Goal: Navigation & Orientation: Find specific page/section

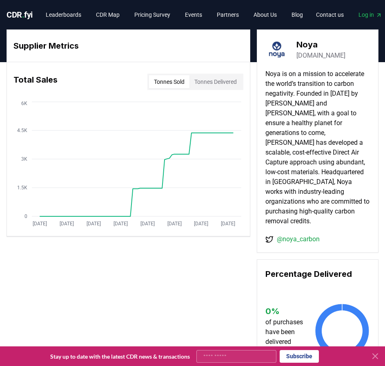
drag, startPoint x: 23, startPoint y: 13, endPoint x: 28, endPoint y: 13, distance: 4.9
click at [23, 13] on span "." at bounding box center [23, 15] width 2 height 10
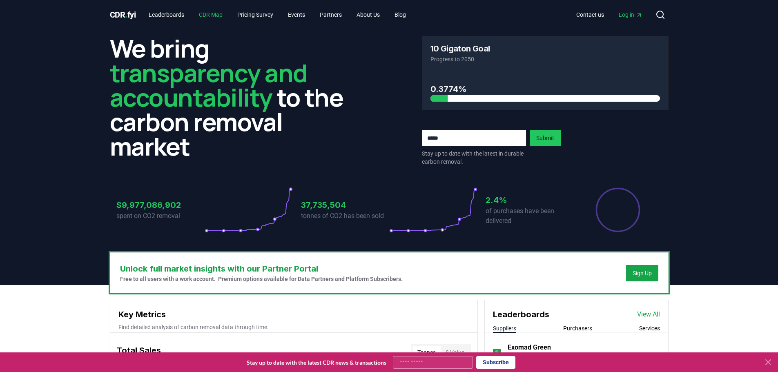
click at [208, 15] on link "CDR Map" at bounding box center [210, 14] width 37 height 15
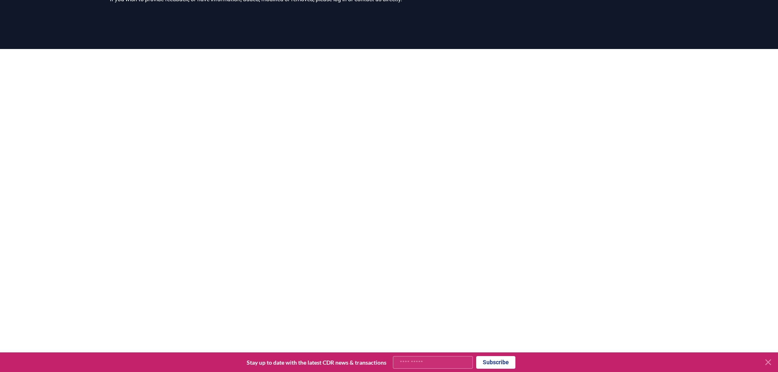
scroll to position [36, 0]
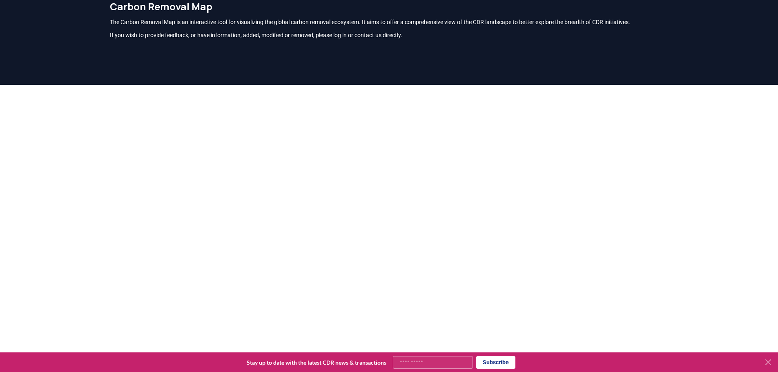
click at [385, 211] on div at bounding box center [389, 271] width 778 height 372
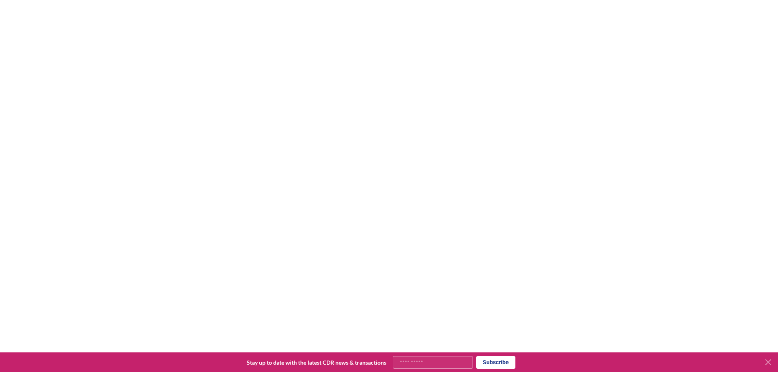
scroll to position [159, 0]
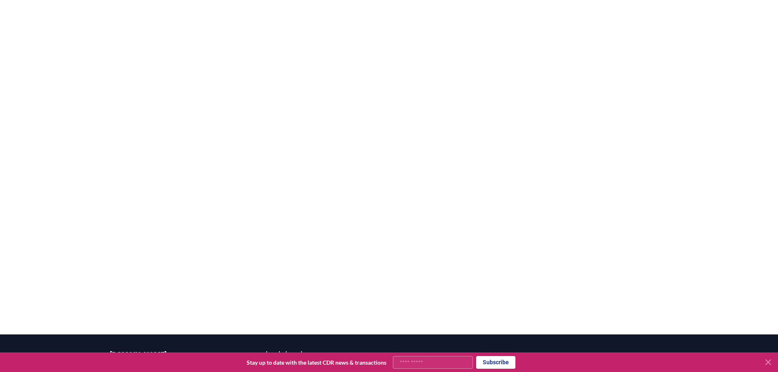
click at [385, 319] on div at bounding box center [389, 148] width 778 height 372
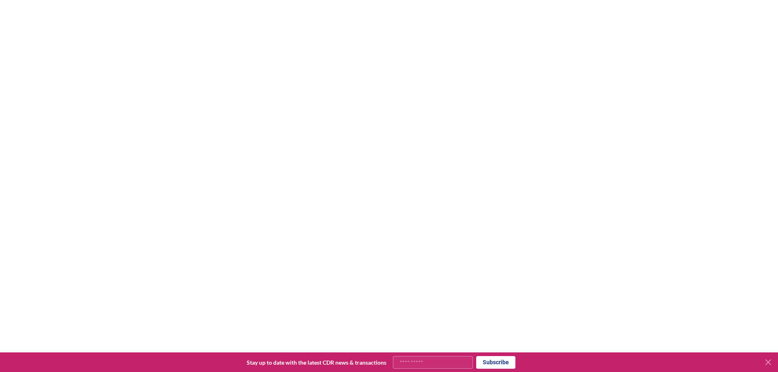
scroll to position [118, 0]
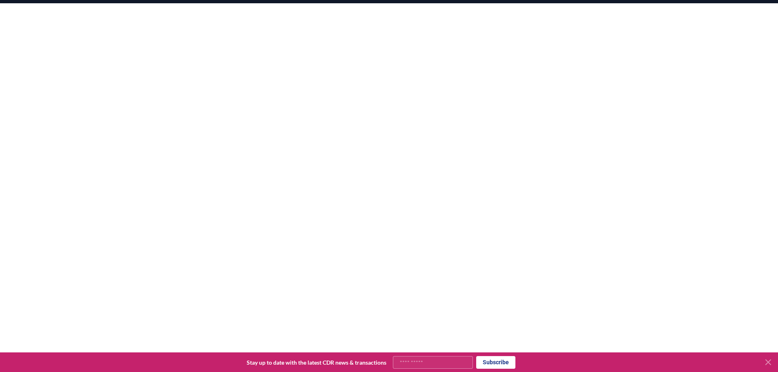
click at [385, 82] on div at bounding box center [389, 189] width 778 height 372
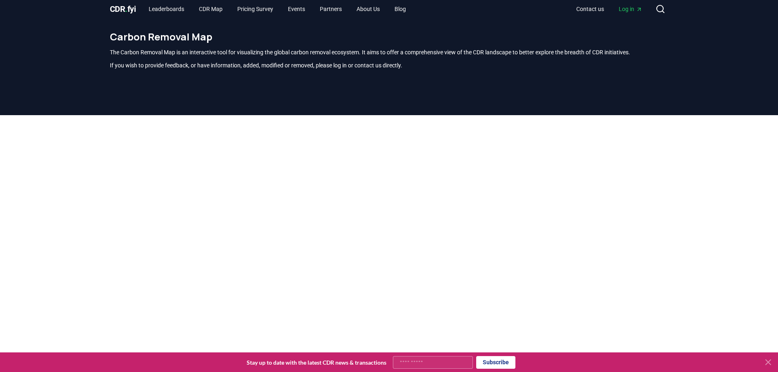
scroll to position [0, 0]
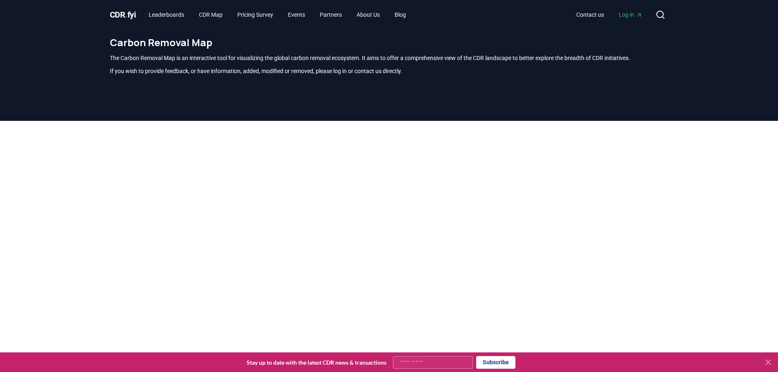
click at [385, 200] on div at bounding box center [389, 307] width 778 height 372
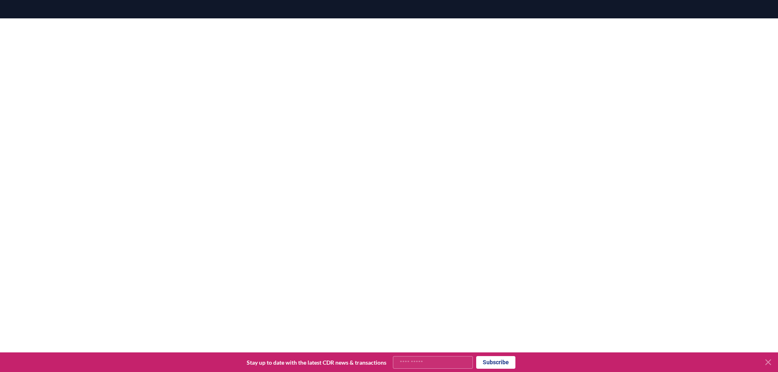
scroll to position [199, 0]
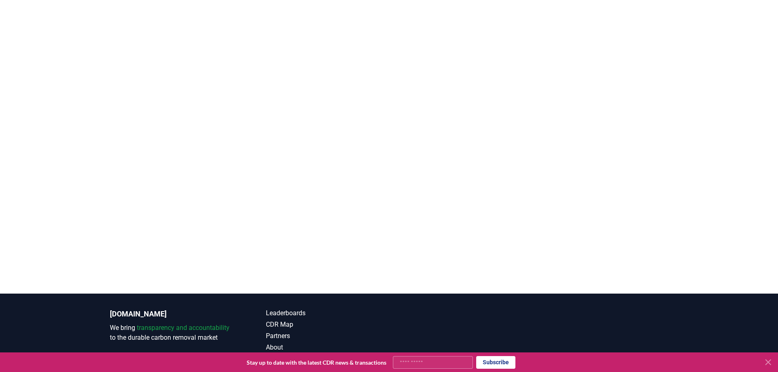
click at [385, 50] on div at bounding box center [389, 108] width 778 height 372
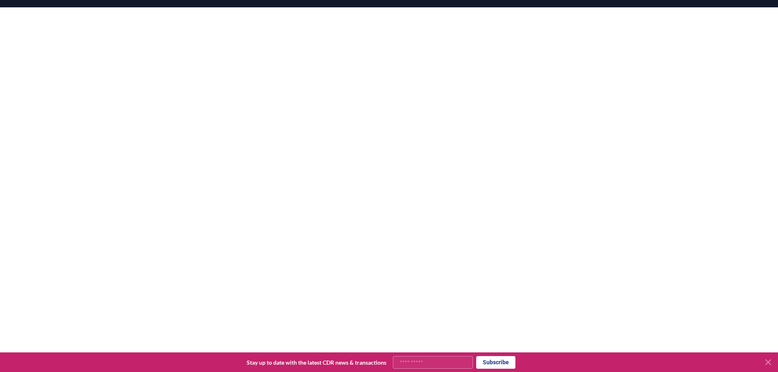
scroll to position [118, 0]
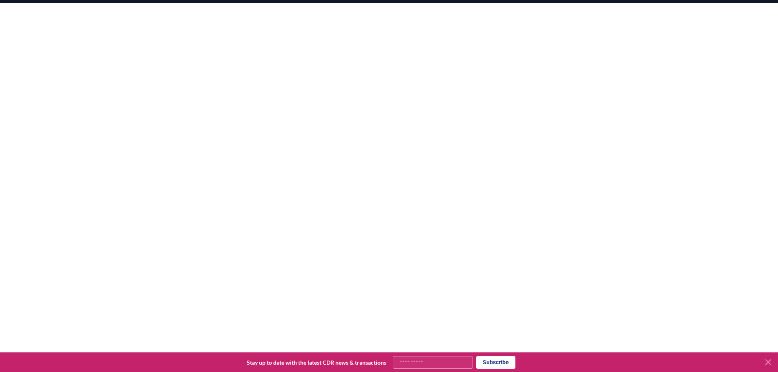
drag, startPoint x: 747, startPoint y: 86, endPoint x: 742, endPoint y: 85, distance: 4.9
click at [385, 86] on div at bounding box center [389, 189] width 778 height 372
click at [385, 237] on div at bounding box center [389, 189] width 778 height 372
click at [385, 154] on div at bounding box center [389, 189] width 778 height 372
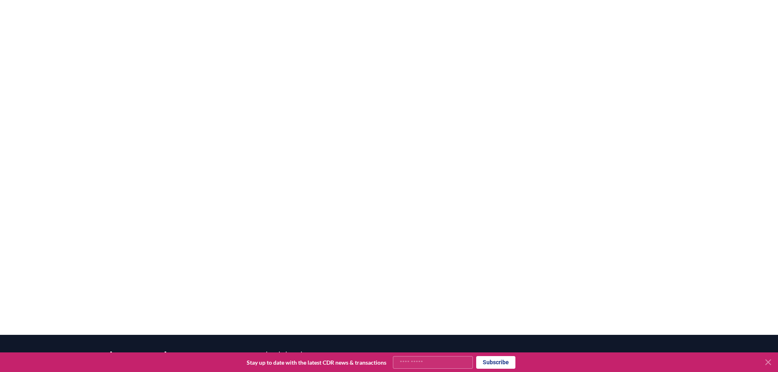
scroll to position [159, 0]
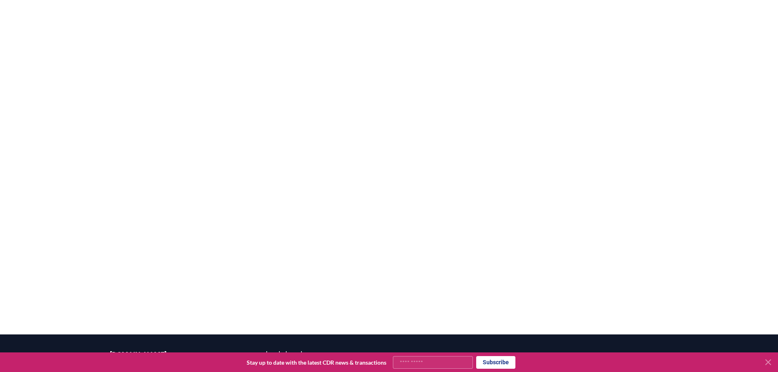
click at [385, 204] on div at bounding box center [389, 148] width 778 height 372
click at [385, 222] on div at bounding box center [389, 148] width 778 height 372
click at [385, 168] on div at bounding box center [389, 148] width 778 height 372
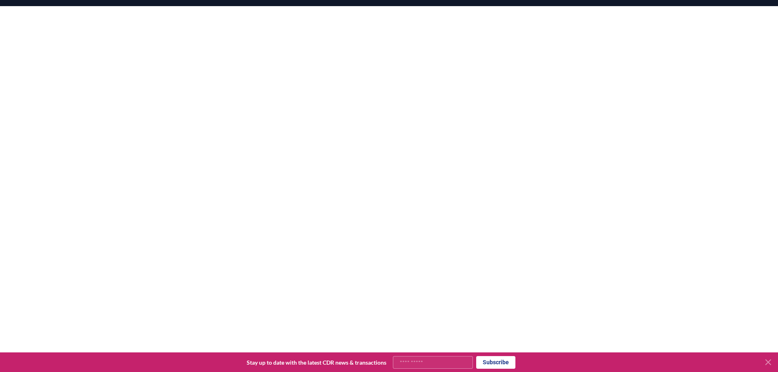
scroll to position [118, 0]
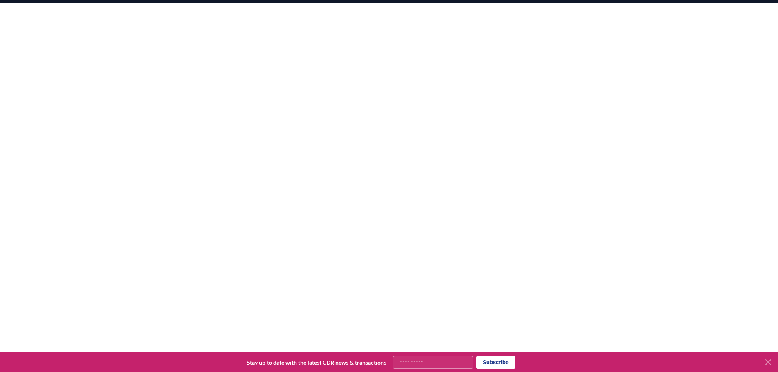
click at [385, 91] on div at bounding box center [389, 189] width 778 height 372
click at [385, 134] on div at bounding box center [389, 189] width 778 height 372
click at [385, 70] on div at bounding box center [389, 189] width 778 height 372
click at [385, 203] on div at bounding box center [389, 189] width 778 height 372
click at [385, 209] on div at bounding box center [389, 189] width 778 height 372
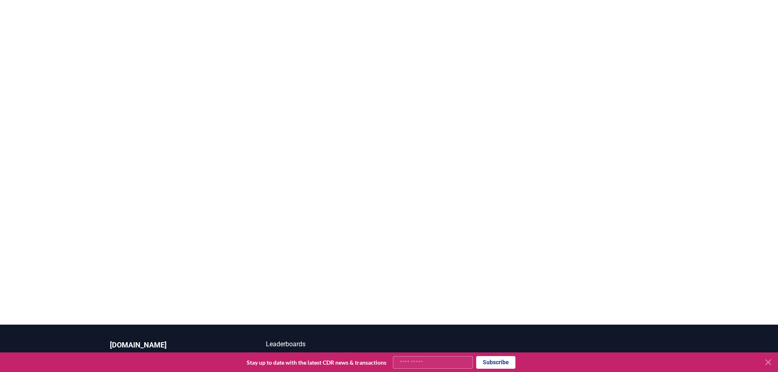
scroll to position [159, 0]
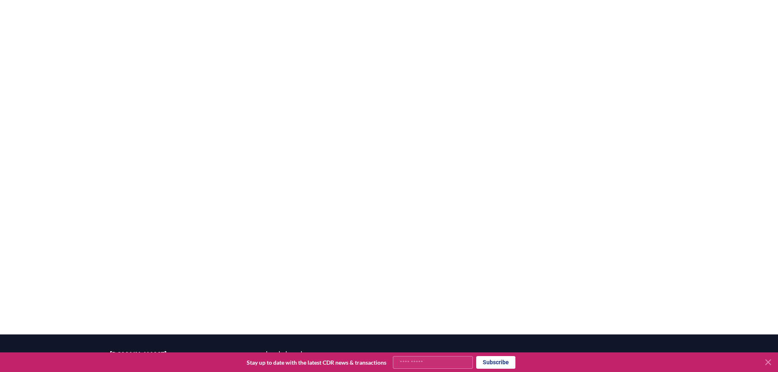
click at [385, 115] on div at bounding box center [389, 148] width 778 height 372
click at [385, 175] on div at bounding box center [389, 148] width 778 height 372
drag, startPoint x: 690, startPoint y: 155, endPoint x: 666, endPoint y: 144, distance: 26.7
click at [385, 155] on div at bounding box center [389, 148] width 778 height 372
click at [385, 127] on div at bounding box center [389, 148] width 778 height 372
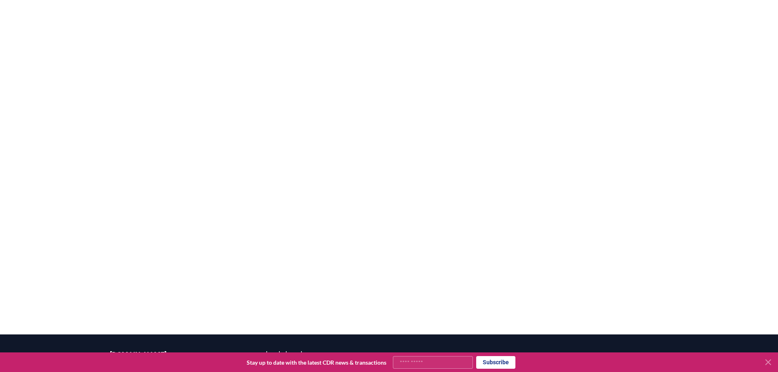
click at [385, 228] on div at bounding box center [389, 148] width 778 height 372
click at [385, 239] on div at bounding box center [389, 148] width 778 height 372
click at [385, 183] on div at bounding box center [389, 148] width 778 height 372
click at [385, 147] on div at bounding box center [389, 148] width 778 height 372
drag, startPoint x: 721, startPoint y: 181, endPoint x: 681, endPoint y: 156, distance: 46.0
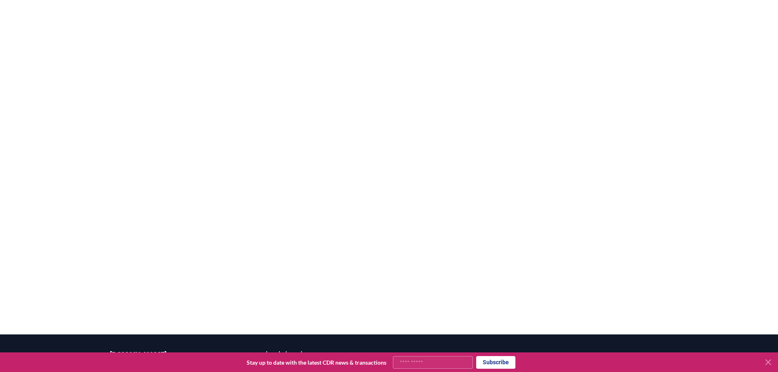
click at [385, 181] on div at bounding box center [389, 148] width 778 height 372
click at [385, 158] on div at bounding box center [389, 148] width 778 height 372
click at [385, 216] on div at bounding box center [389, 148] width 778 height 372
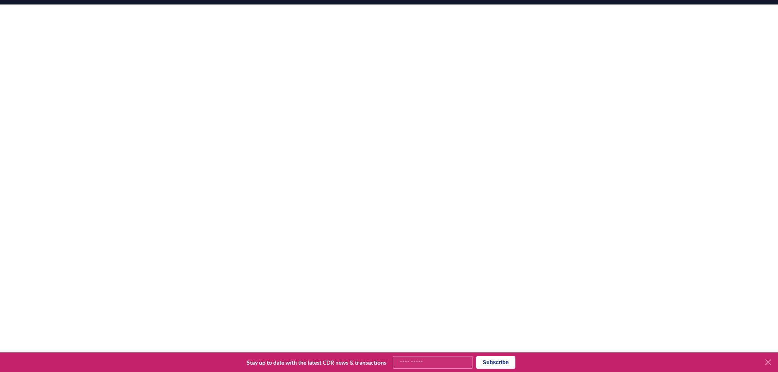
scroll to position [118, 0]
